Goal: Transaction & Acquisition: Purchase product/service

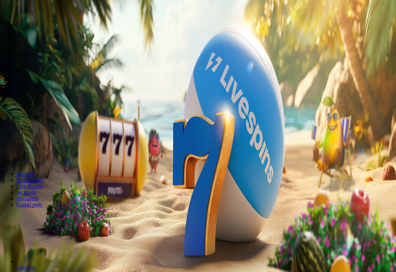
click at [46, 27] on span "Kirjaudu" at bounding box center [47, 24] width 17 height 5
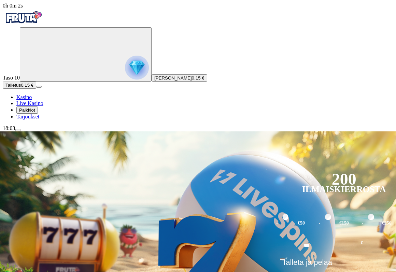
click at [35, 113] on span "Palkkiot" at bounding box center [27, 109] width 16 height 5
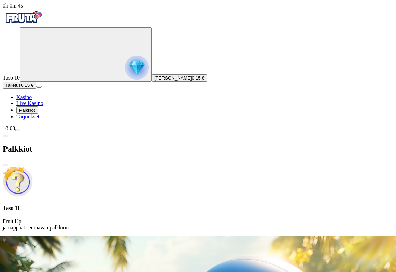
click at [163, 218] on p "Fruit Up ja nappaat seuraavan palkkion" at bounding box center [198, 224] width 390 height 12
click at [5, 165] on span "close icon" at bounding box center [5, 165] width 0 height 0
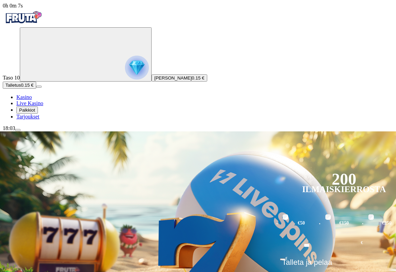
click at [333, 236] on input "***" at bounding box center [307, 245] width 54 height 19
type input "*"
type input "**"
click at [332, 258] on span "Talleta ja pelaa" at bounding box center [307, 265] width 50 height 14
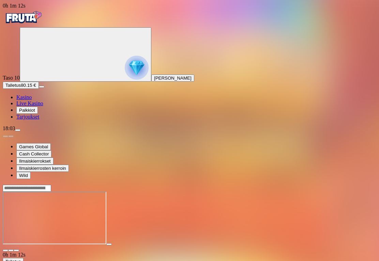
click at [16, 250] on span "fullscreen icon" at bounding box center [16, 250] width 0 height 0
click at [32, 113] on span "Palkkiot" at bounding box center [27, 109] width 16 height 5
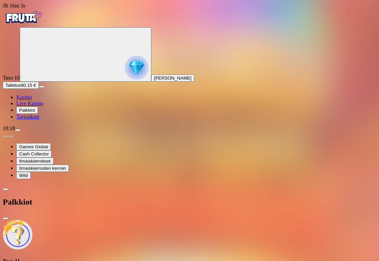
click at [5, 218] on span "close icon" at bounding box center [5, 218] width 0 height 0
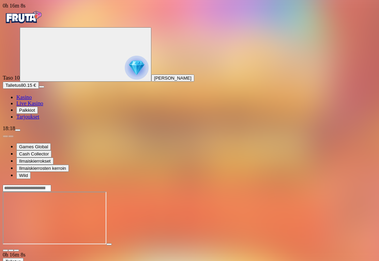
click at [20, 131] on button "menu" at bounding box center [17, 130] width 5 height 2
